Goal: Task Accomplishment & Management: Use online tool/utility

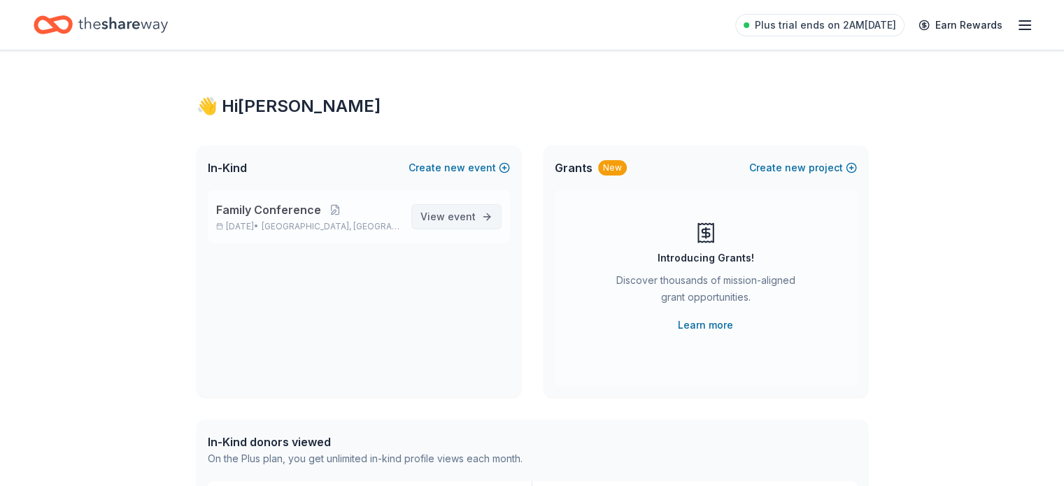
click at [456, 215] on span "event" at bounding box center [462, 217] width 28 height 12
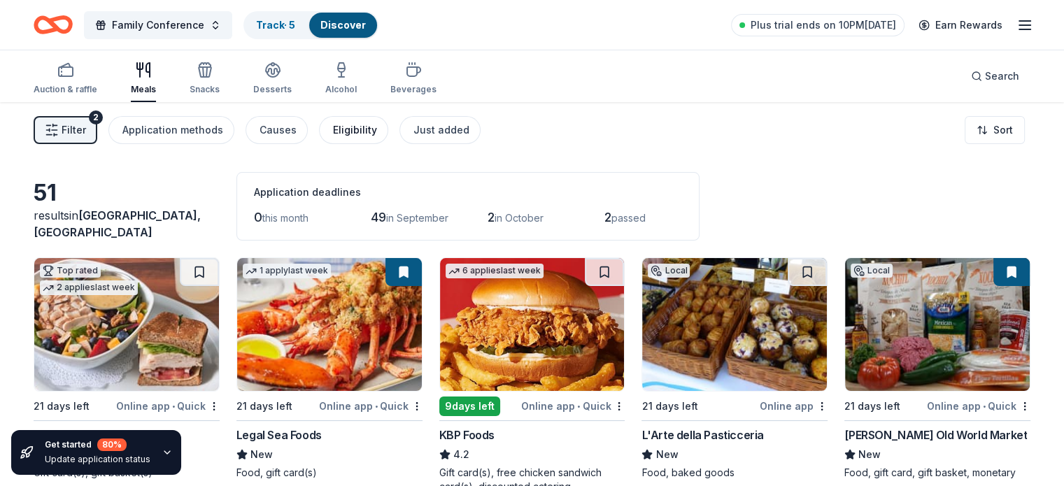
click at [362, 131] on div "Eligibility" at bounding box center [355, 130] width 44 height 17
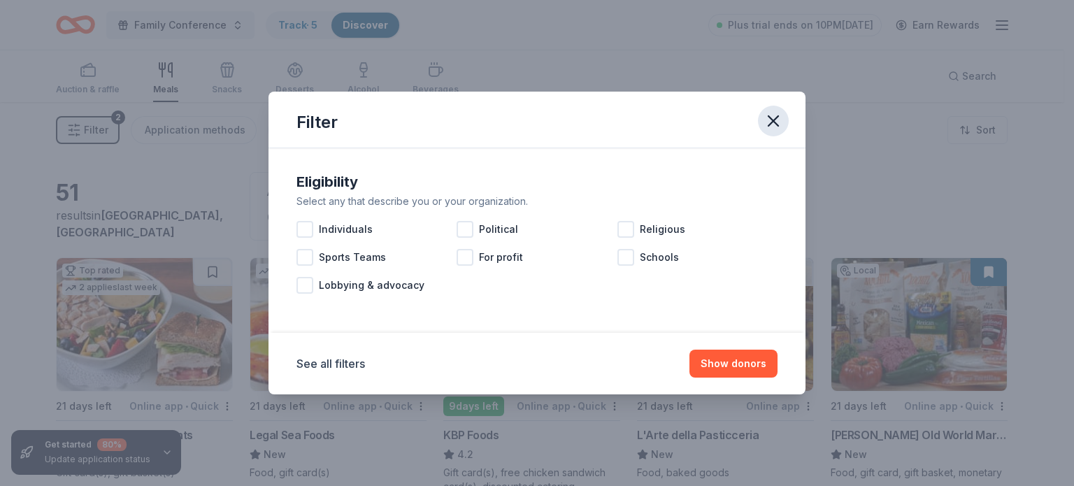
click at [785, 117] on button "button" at bounding box center [773, 121] width 31 height 31
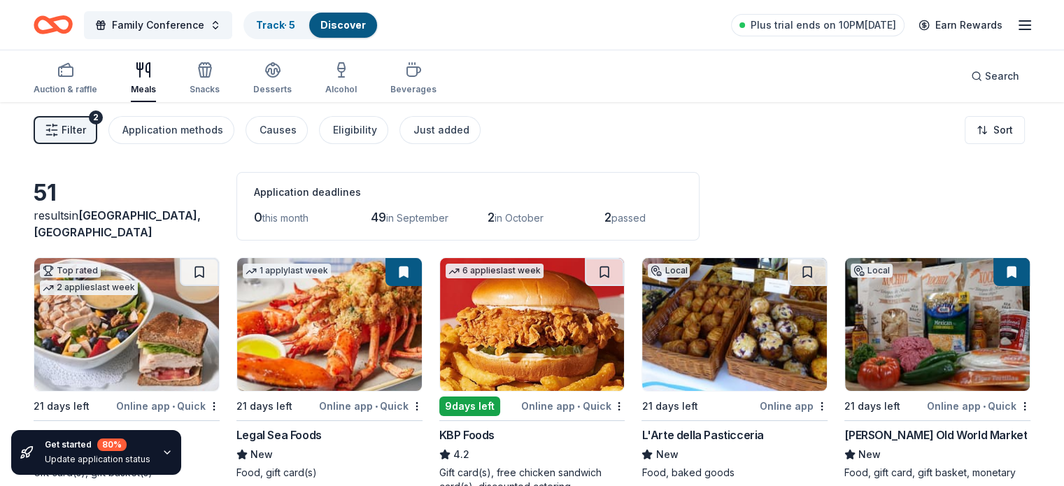
click at [168, 238] on span "[GEOGRAPHIC_DATA], [GEOGRAPHIC_DATA]" at bounding box center [117, 223] width 167 height 31
click at [59, 123] on icon "button" at bounding box center [52, 130] width 14 height 14
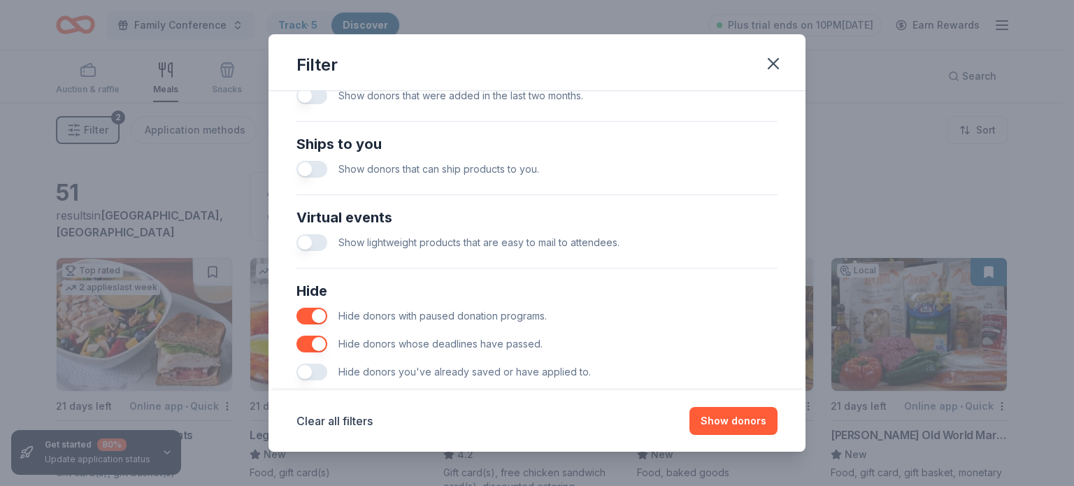
scroll to position [621, 0]
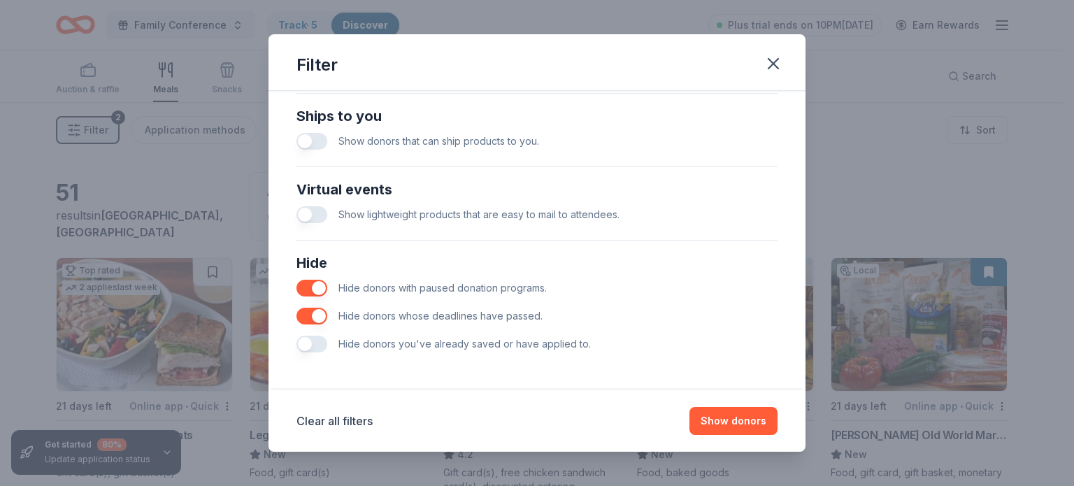
click at [306, 142] on button "button" at bounding box center [312, 141] width 31 height 17
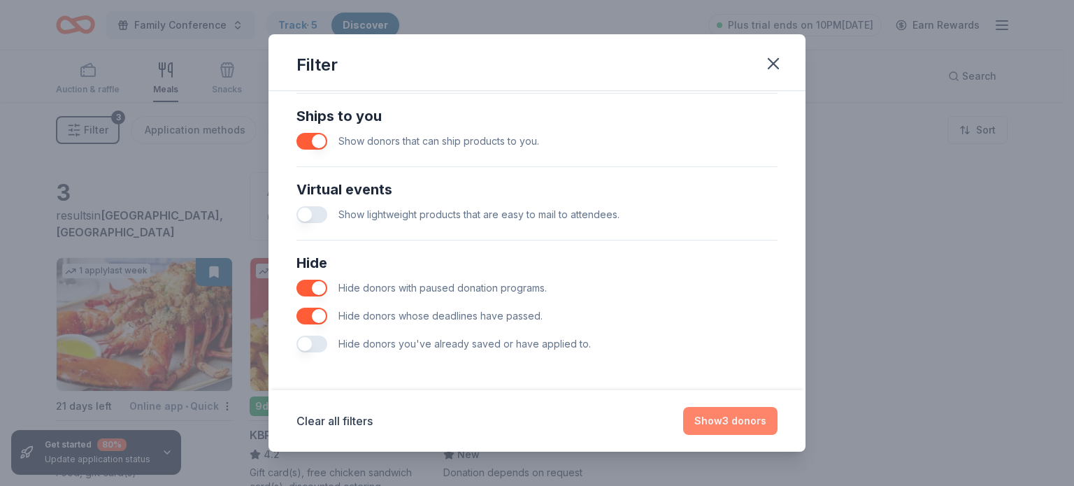
click at [732, 430] on button "Show 3 donors" at bounding box center [730, 421] width 94 height 28
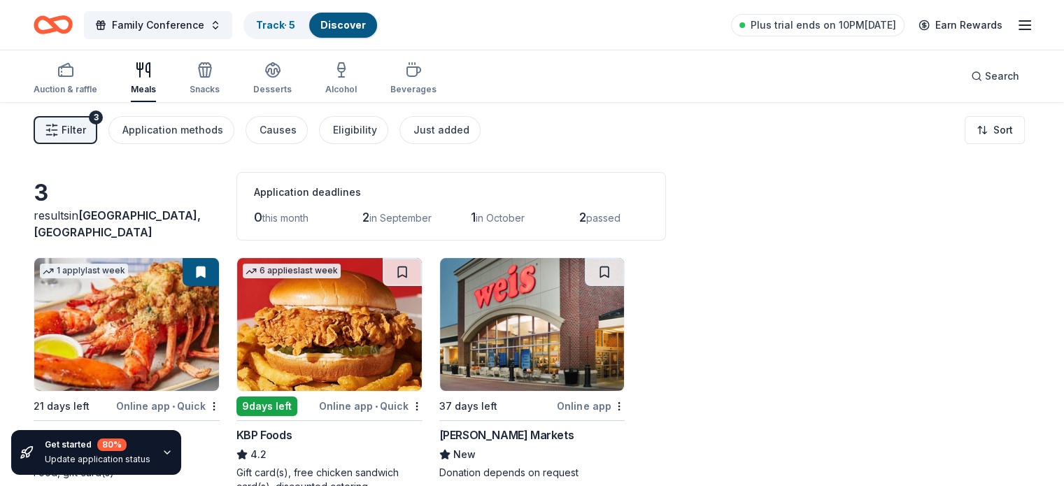
click at [86, 124] on span "Filter" at bounding box center [74, 130] width 24 height 17
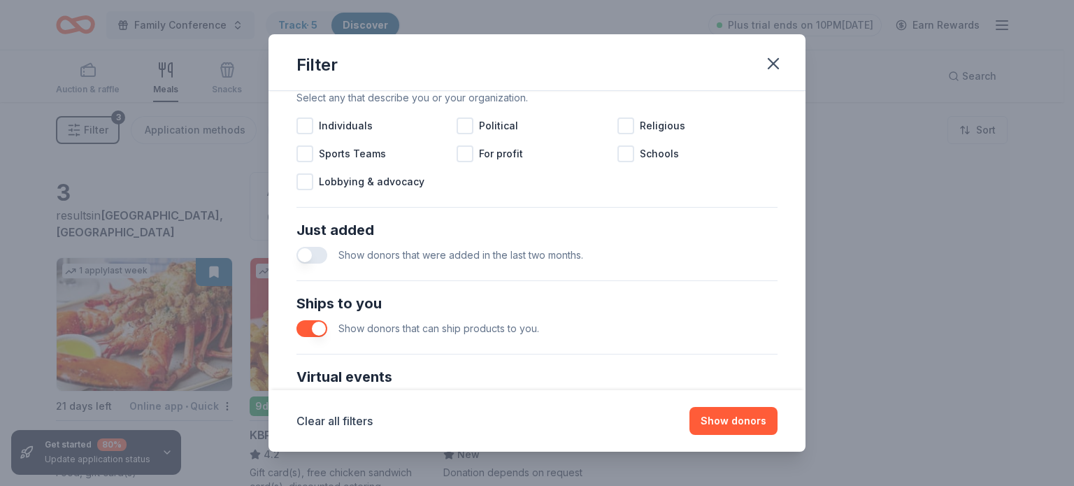
scroll to position [560, 0]
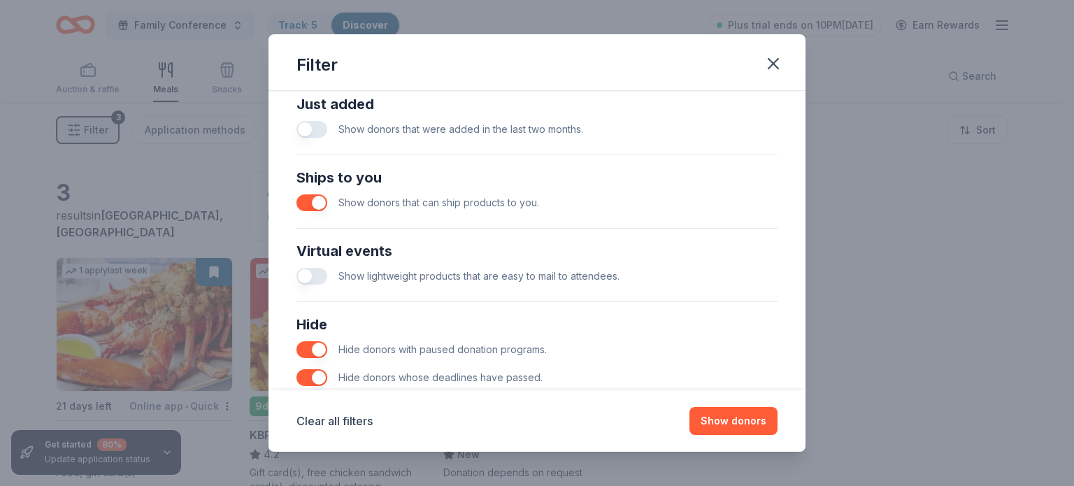
click at [313, 203] on button "button" at bounding box center [312, 202] width 31 height 17
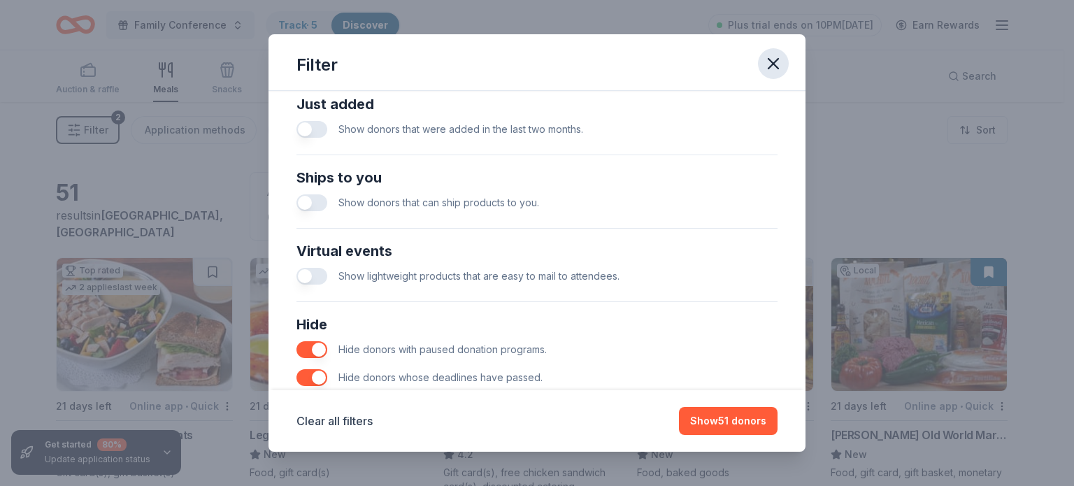
click at [778, 66] on icon "button" at bounding box center [774, 64] width 10 height 10
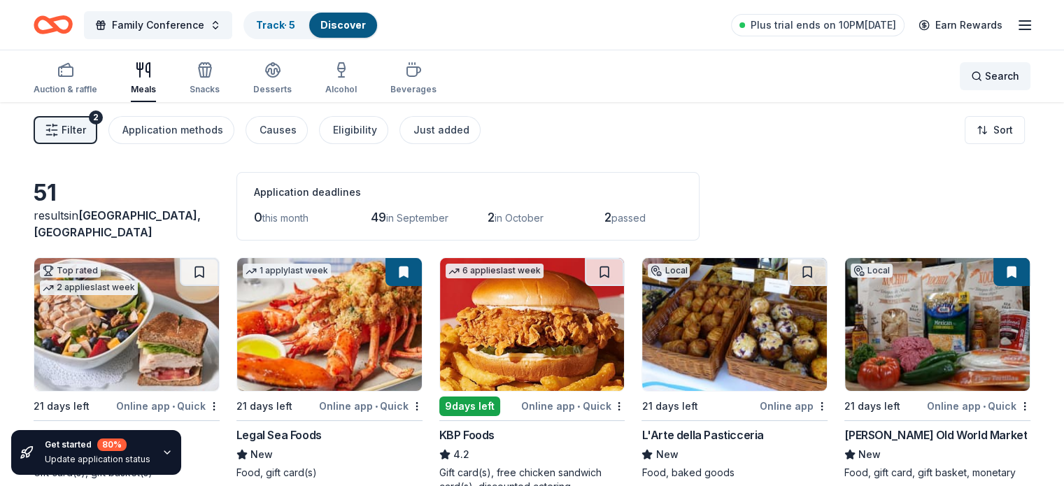
click at [985, 75] on span "Search" at bounding box center [1002, 76] width 34 height 17
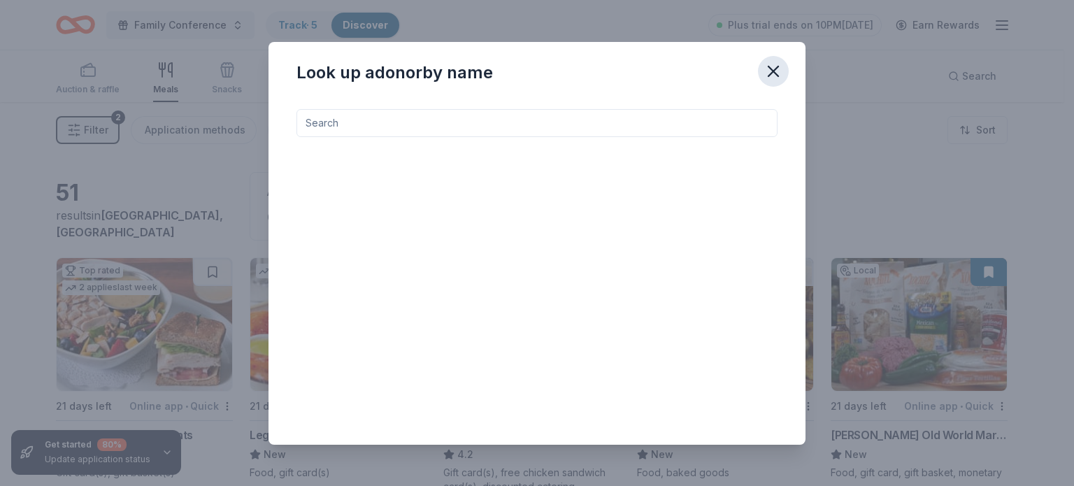
click at [779, 72] on icon "button" at bounding box center [774, 72] width 20 height 20
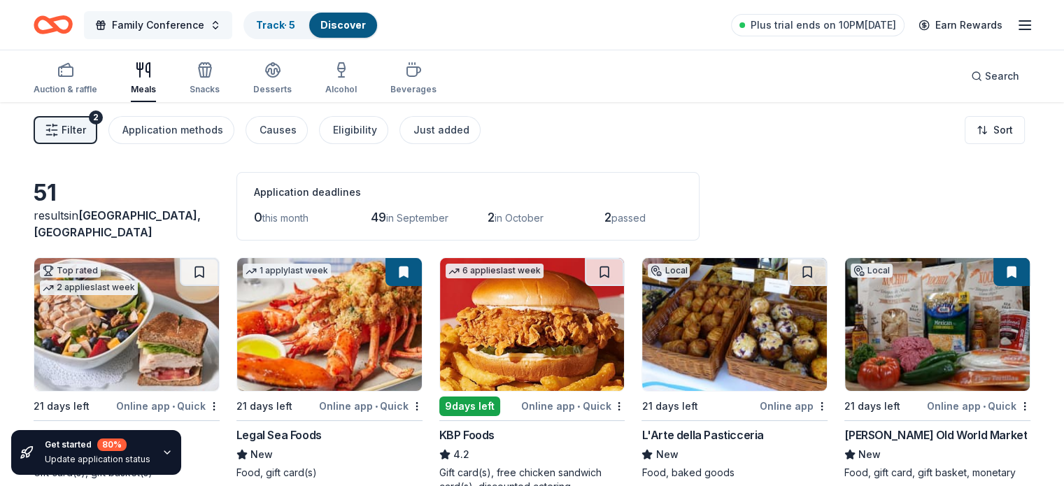
click at [193, 17] on span "Family Conference" at bounding box center [158, 25] width 92 height 17
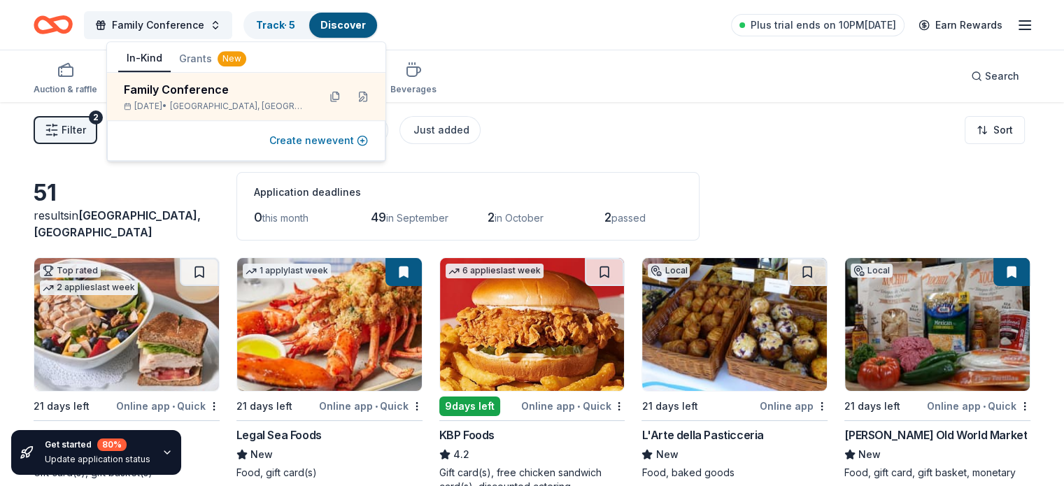
click at [297, 142] on button "Create new event" at bounding box center [318, 140] width 99 height 17
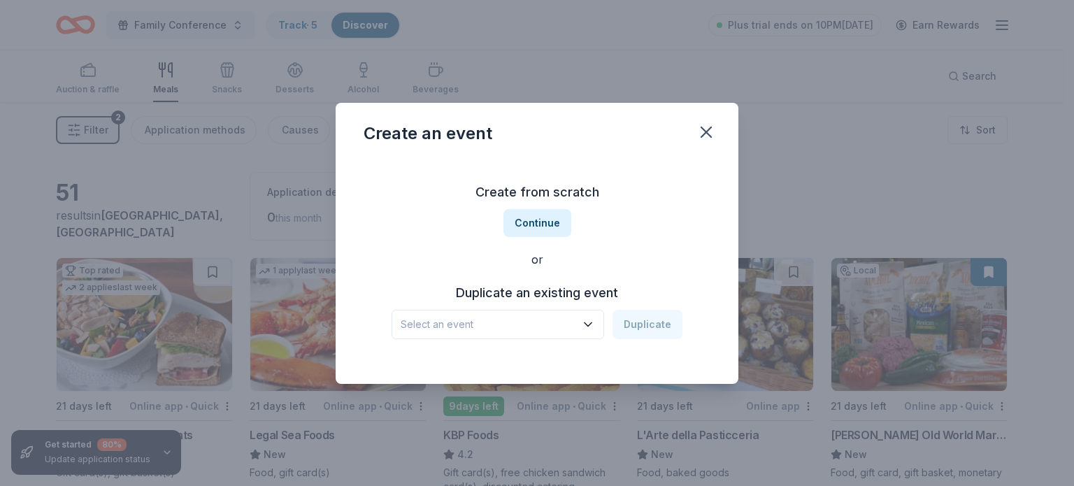
click at [524, 327] on span "Select an event" at bounding box center [488, 324] width 175 height 17
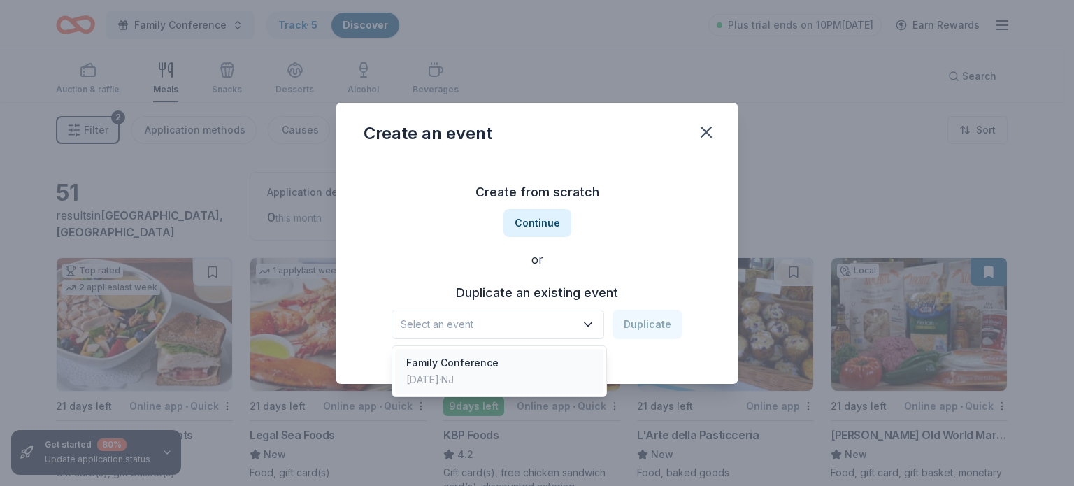
click at [481, 368] on div "Family Conference" at bounding box center [452, 363] width 92 height 17
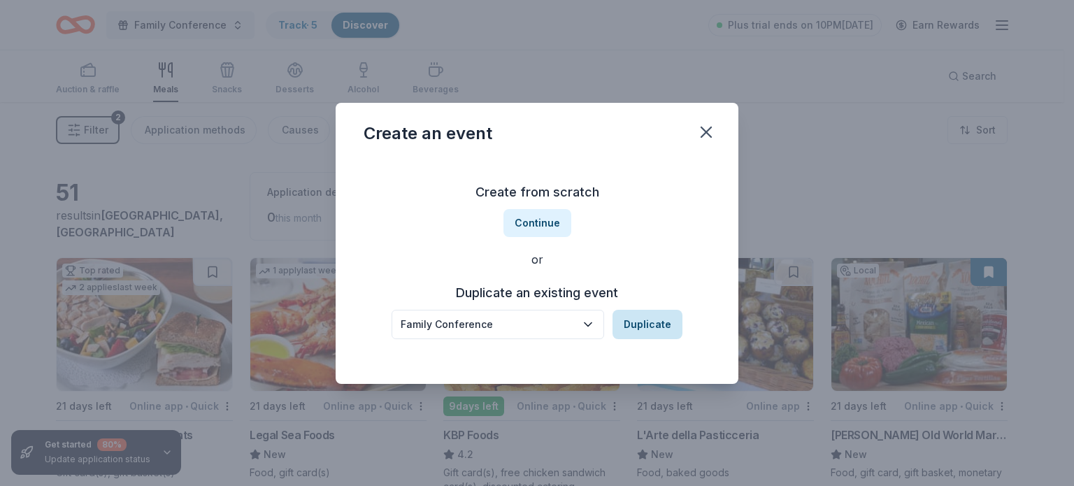
click at [640, 320] on button "Duplicate" at bounding box center [648, 324] width 70 height 29
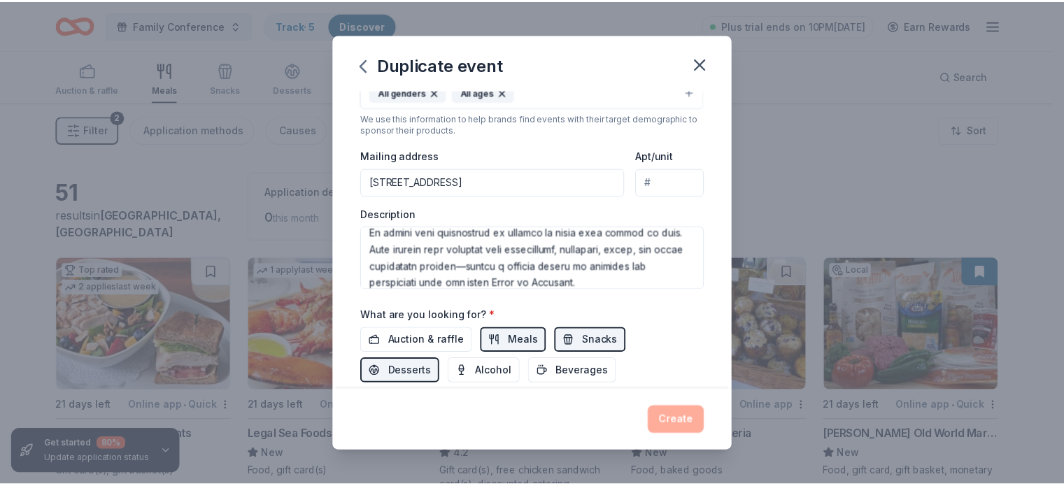
scroll to position [350, 0]
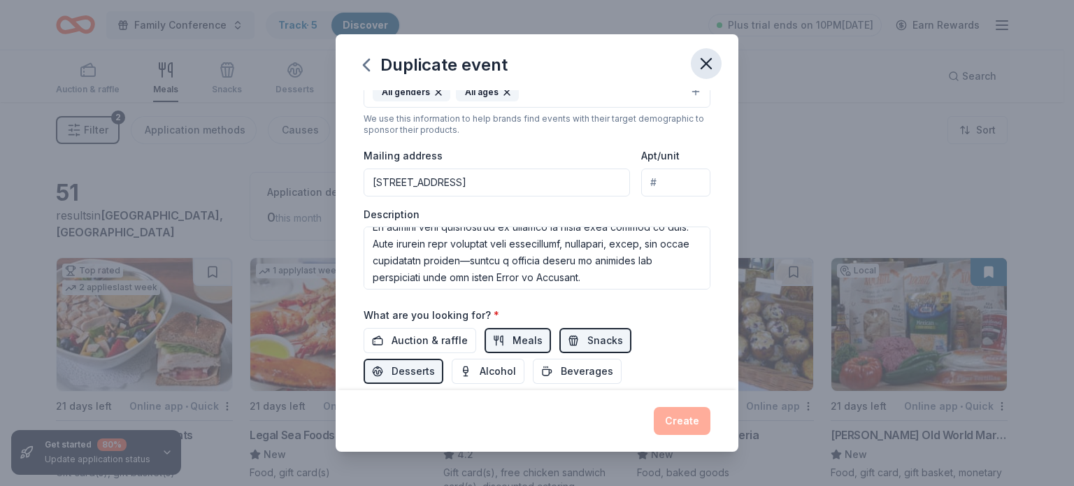
click at [705, 70] on icon "button" at bounding box center [707, 64] width 20 height 20
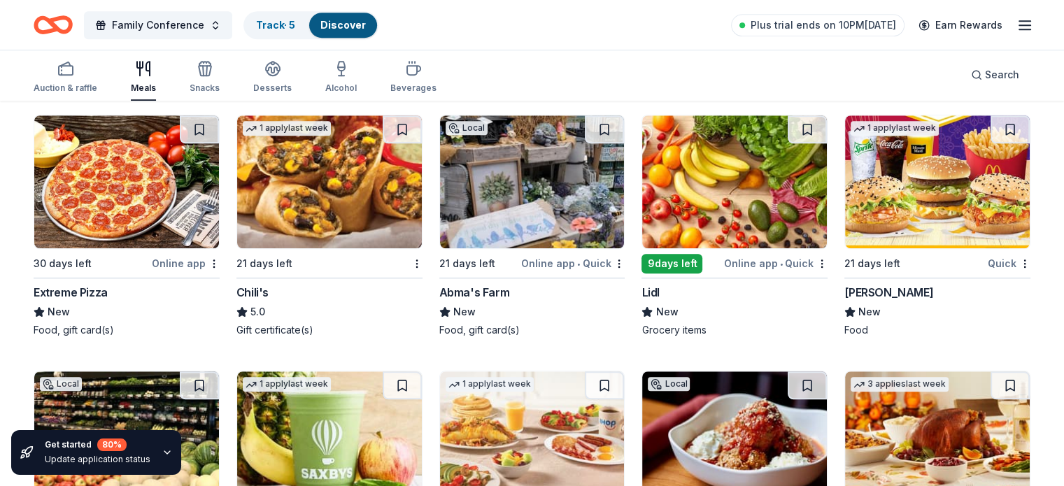
scroll to position [1329, 0]
